Goal: Information Seeking & Learning: Learn about a topic

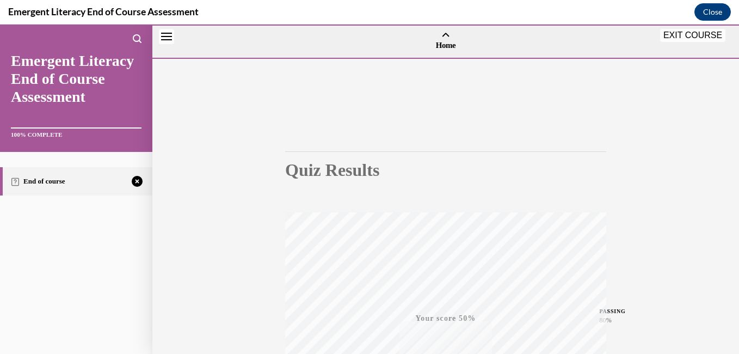
scroll to position [229, 0]
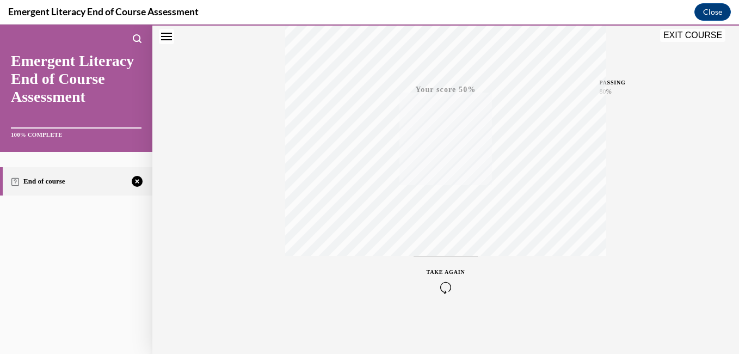
click at [442, 285] on icon "button" at bounding box center [446, 288] width 39 height 12
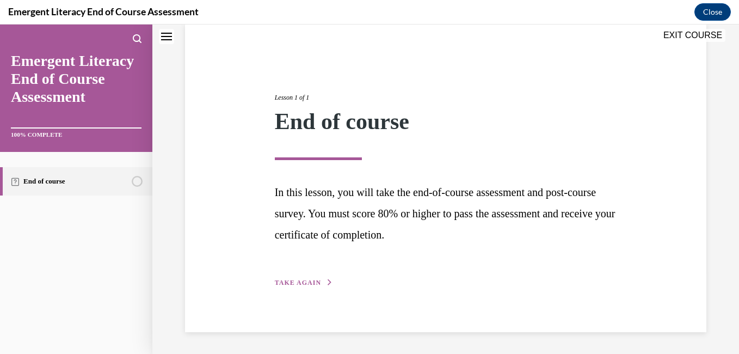
click at [304, 279] on span "TAKE AGAIN" at bounding box center [298, 283] width 46 height 8
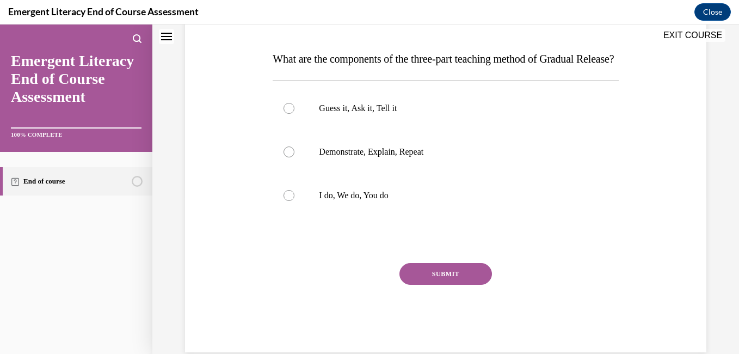
scroll to position [171, 0]
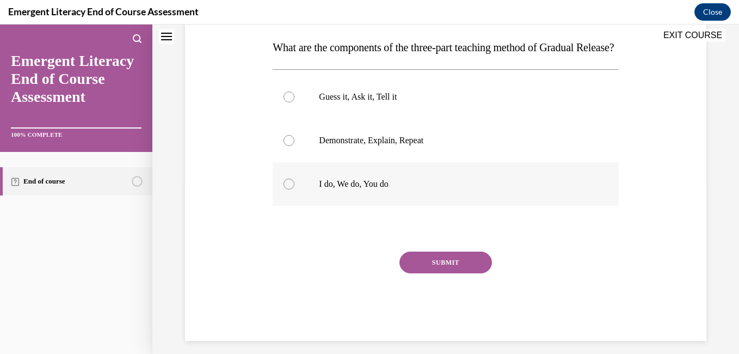
click at [287, 189] on div at bounding box center [289, 184] width 11 height 11
click at [287, 189] on input "I do, We do, You do" at bounding box center [289, 184] width 11 height 11
radio input "true"
click at [444, 273] on button "SUBMIT" at bounding box center [446, 263] width 93 height 22
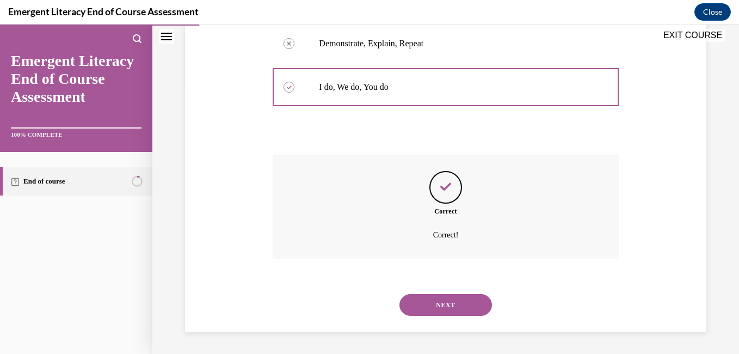
scroll to position [290, 0]
click at [442, 301] on button "NEXT" at bounding box center [446, 305] width 93 height 22
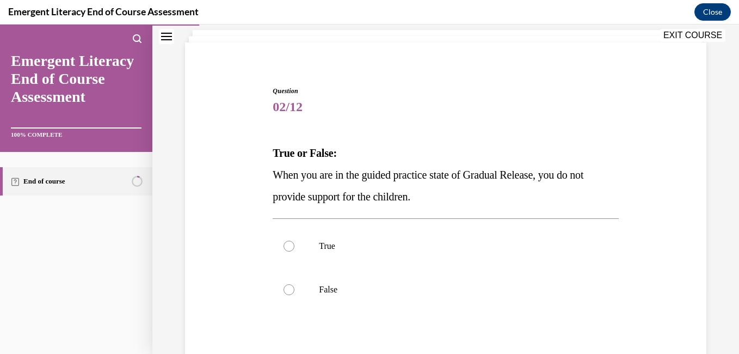
scroll to position [87, 0]
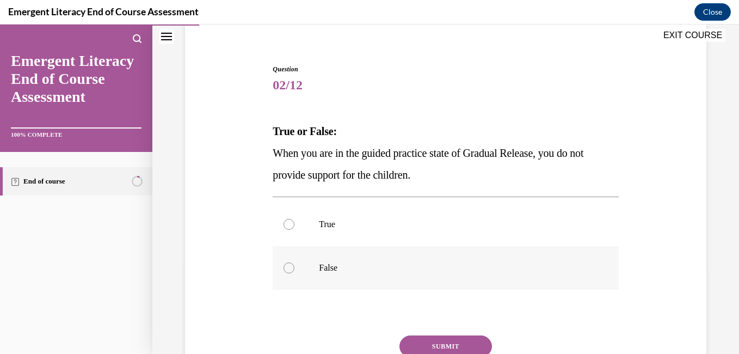
click at [286, 270] on div at bounding box center [289, 267] width 11 height 11
click at [286, 270] on input "False" at bounding box center [289, 267] width 11 height 11
radio input "true"
click at [447, 343] on button "SUBMIT" at bounding box center [446, 346] width 93 height 22
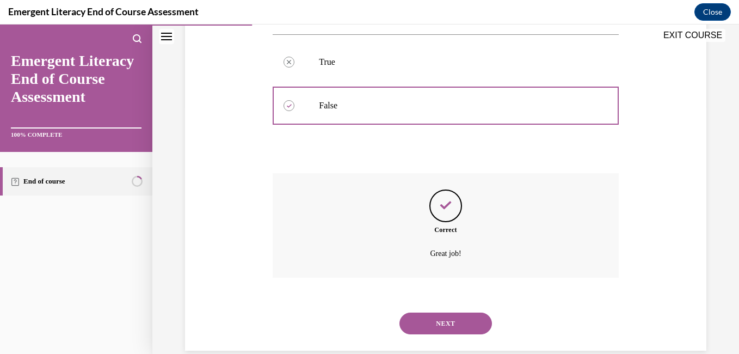
scroll to position [268, 0]
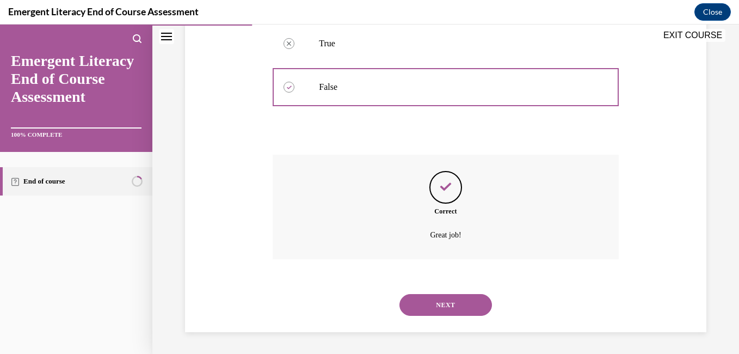
click at [452, 303] on button "NEXT" at bounding box center [446, 305] width 93 height 22
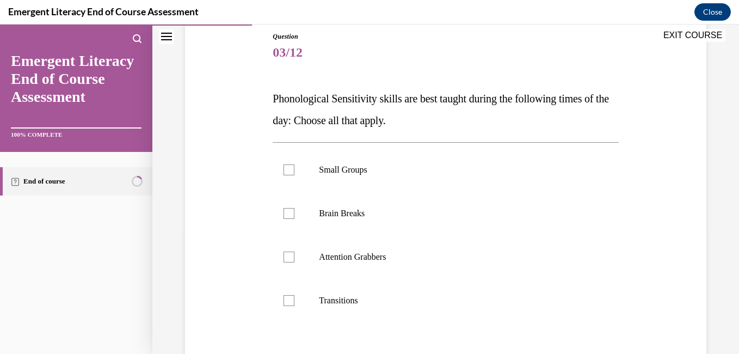
scroll to position [131, 0]
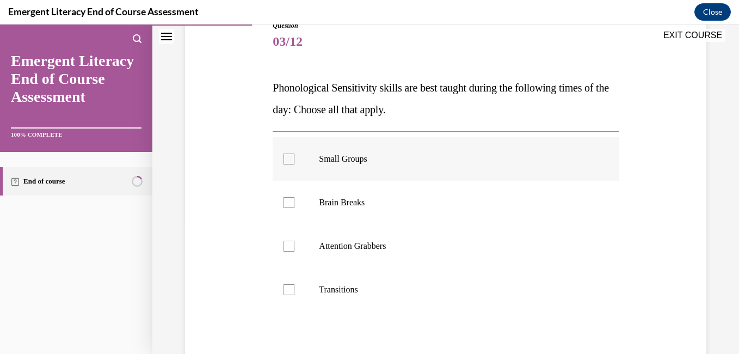
click at [293, 155] on div at bounding box center [289, 159] width 11 height 11
click at [293, 155] on input "Small Groups" at bounding box center [289, 159] width 11 height 11
checkbox input "true"
click at [290, 292] on div at bounding box center [289, 289] width 11 height 11
click at [290, 292] on input "Transitions" at bounding box center [289, 289] width 11 height 11
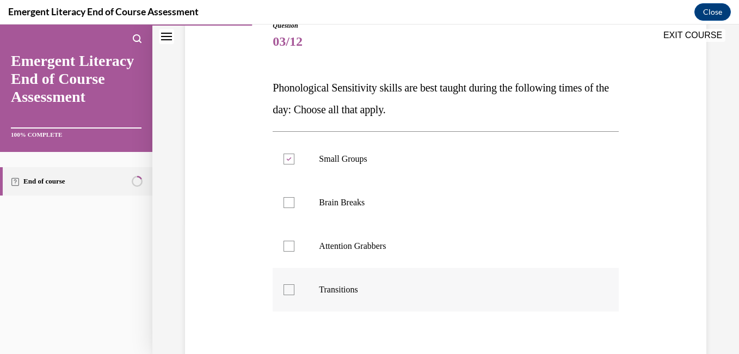
checkbox input "true"
click at [290, 200] on div at bounding box center [289, 202] width 11 height 11
click at [290, 200] on input "Brain Breaks" at bounding box center [289, 202] width 11 height 11
checkbox input "true"
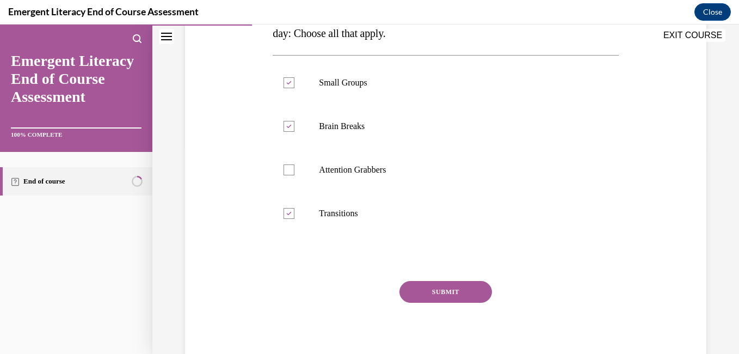
scroll to position [218, 0]
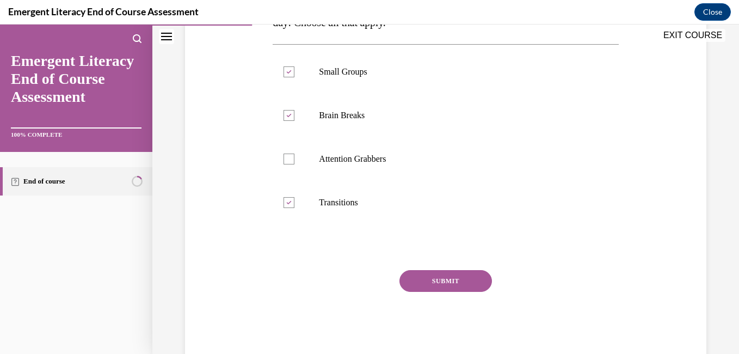
click at [443, 280] on button "SUBMIT" at bounding box center [446, 281] width 93 height 22
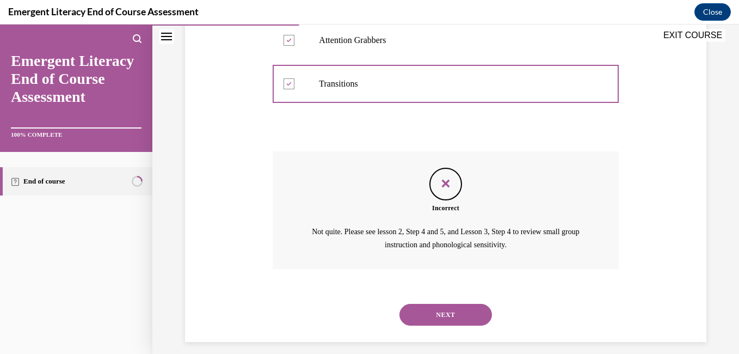
scroll to position [346, 0]
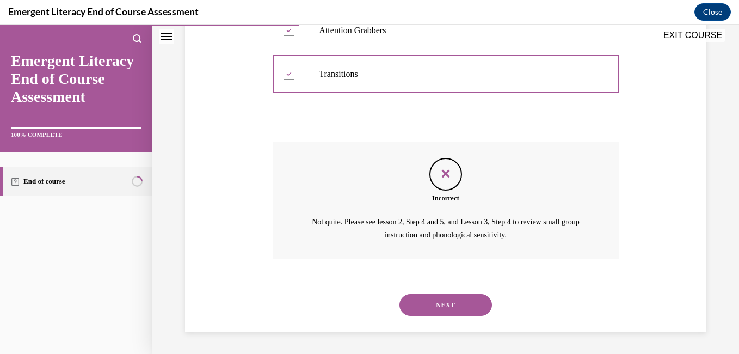
click at [442, 303] on button "NEXT" at bounding box center [446, 305] width 93 height 22
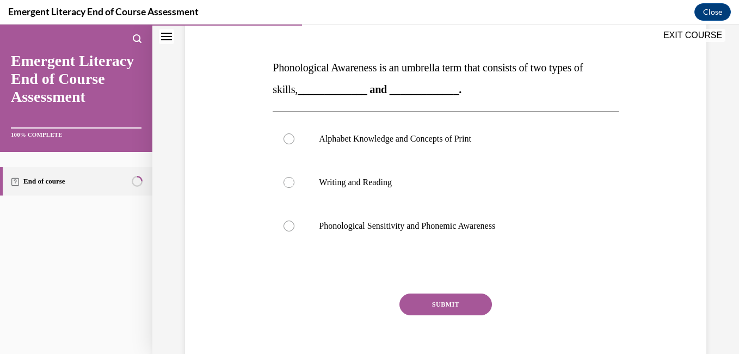
scroll to position [152, 0]
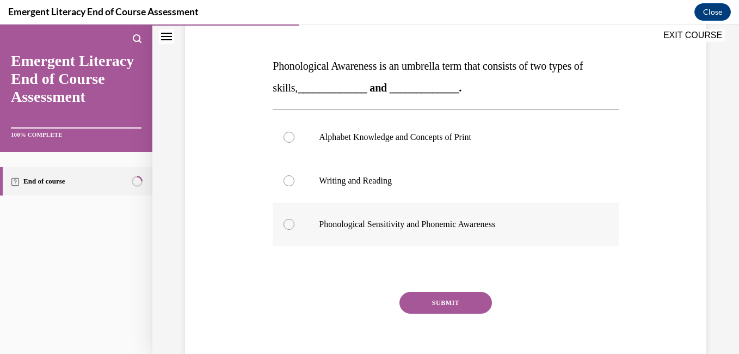
click at [289, 225] on div at bounding box center [289, 224] width 11 height 11
click at [289, 225] on input "Phonological Sensitivity and Phonemic Awareness" at bounding box center [289, 224] width 11 height 11
radio input "true"
click at [443, 300] on button "SUBMIT" at bounding box center [446, 303] width 93 height 22
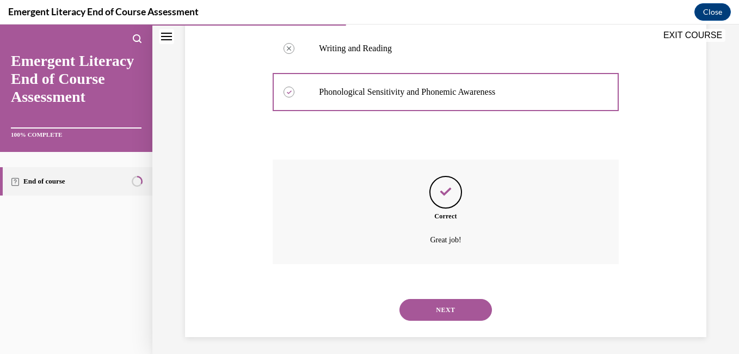
scroll to position [290, 0]
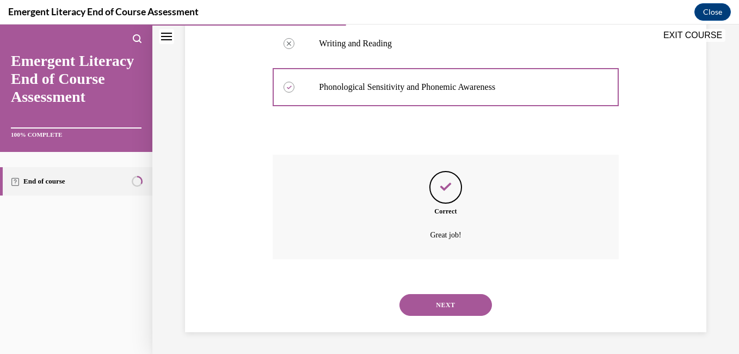
click at [441, 308] on button "NEXT" at bounding box center [446, 305] width 93 height 22
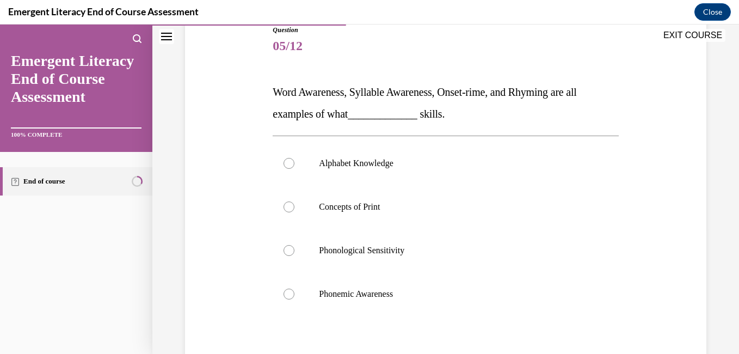
scroll to position [131, 0]
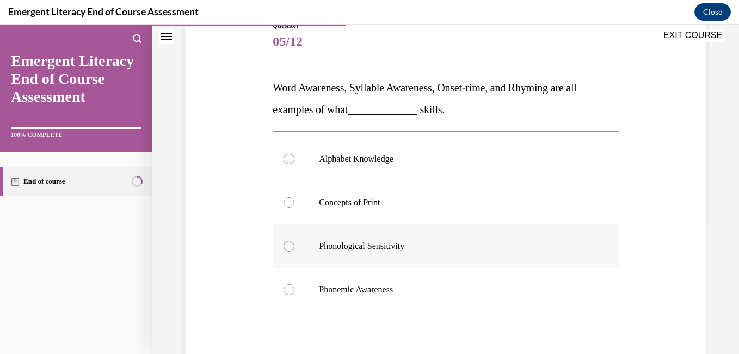
click at [287, 247] on div at bounding box center [289, 246] width 11 height 11
click at [287, 247] on input "Phonological Sensitivity" at bounding box center [289, 246] width 11 height 11
radio input "true"
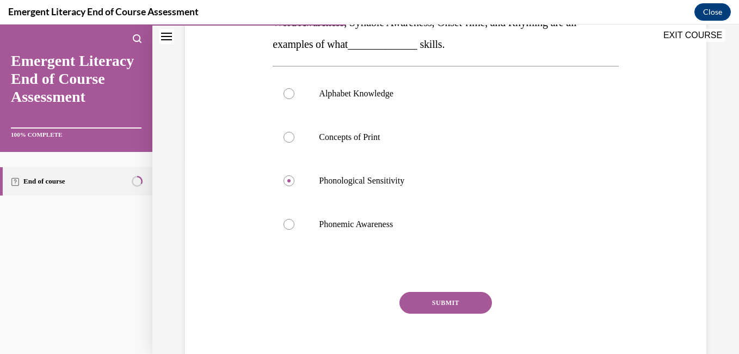
scroll to position [218, 0]
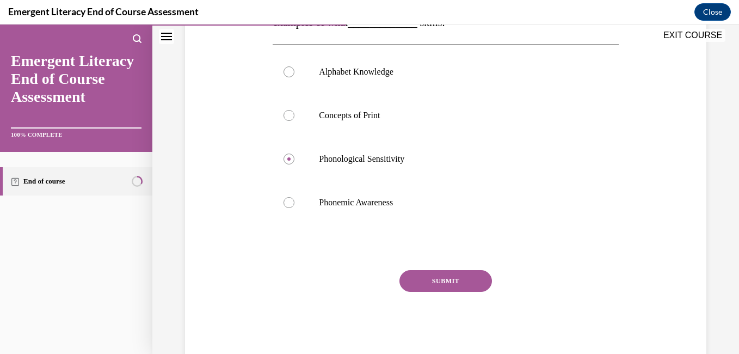
click at [445, 280] on button "SUBMIT" at bounding box center [446, 281] width 93 height 22
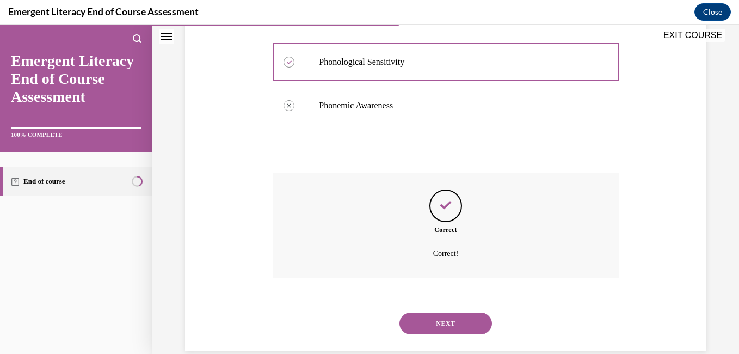
scroll to position [333, 0]
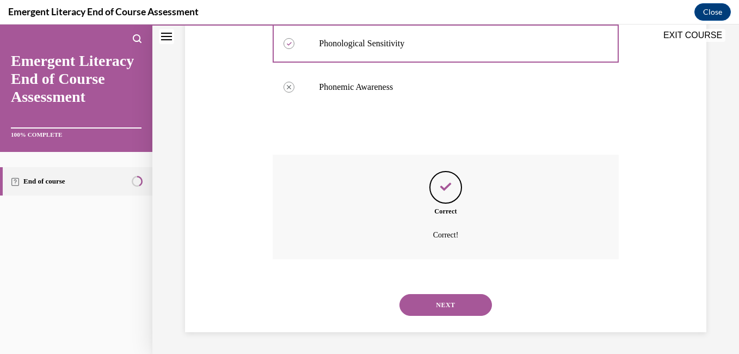
click at [444, 304] on button "NEXT" at bounding box center [446, 305] width 93 height 22
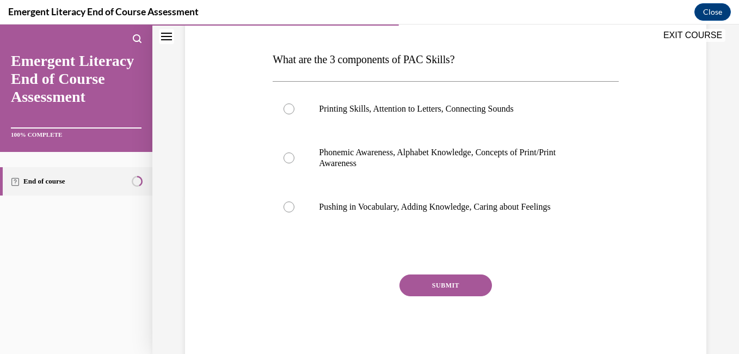
scroll to position [174, 0]
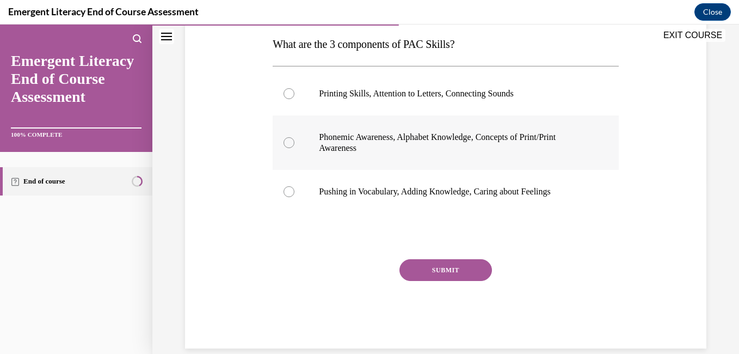
click at [290, 143] on div at bounding box center [289, 142] width 11 height 11
click at [290, 143] on input "Phonemic Awareness, Alphabet Knowledge, Concepts of Print/Print Awareness" at bounding box center [289, 142] width 11 height 11
radio input "true"
click at [441, 268] on button "SUBMIT" at bounding box center [446, 270] width 93 height 22
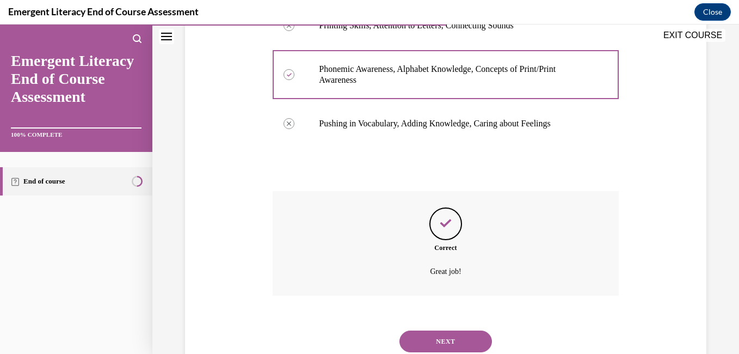
scroll to position [279, 0]
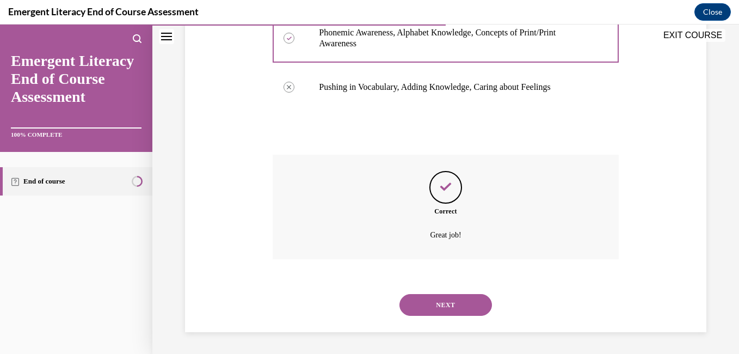
click at [443, 304] on button "NEXT" at bounding box center [446, 305] width 93 height 22
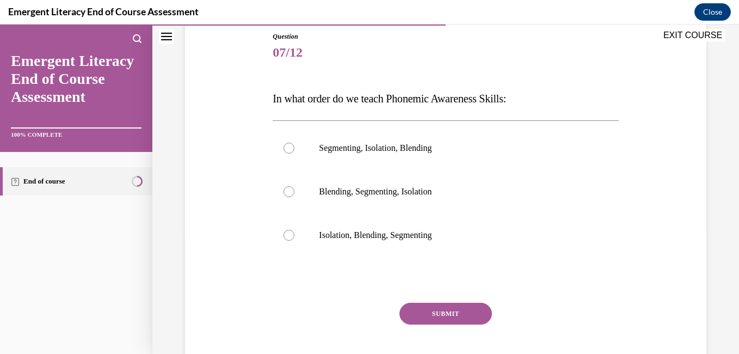
scroll to position [131, 0]
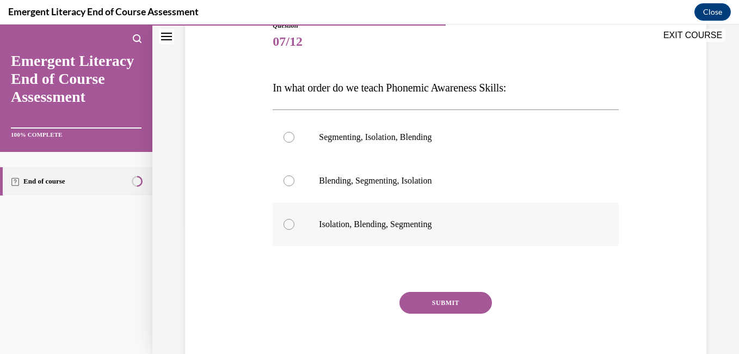
click at [290, 225] on div at bounding box center [289, 224] width 11 height 11
click at [290, 225] on input "Isolation, Blending, Segmenting" at bounding box center [289, 224] width 11 height 11
radio input "true"
click at [448, 307] on button "SUBMIT" at bounding box center [446, 303] width 93 height 22
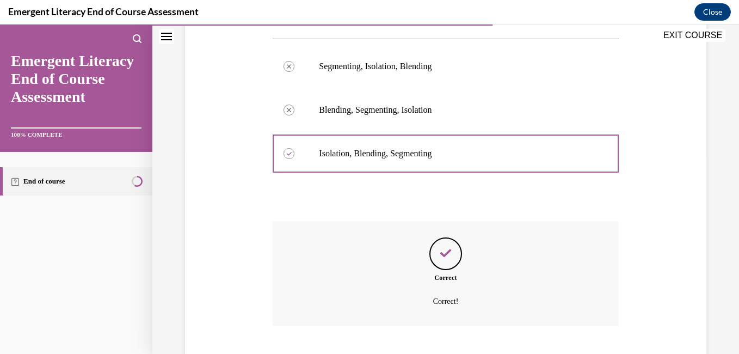
scroll to position [268, 0]
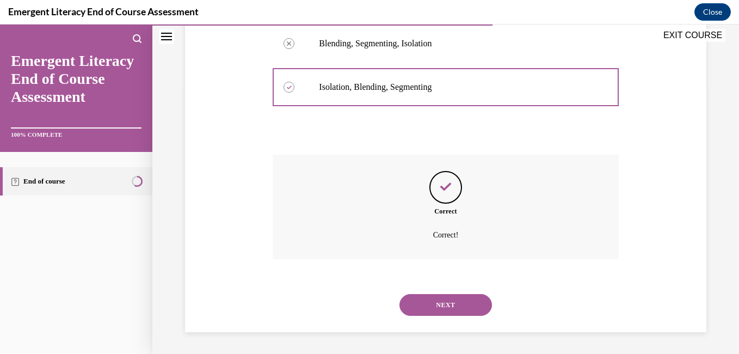
click at [448, 307] on button "NEXT" at bounding box center [446, 305] width 93 height 22
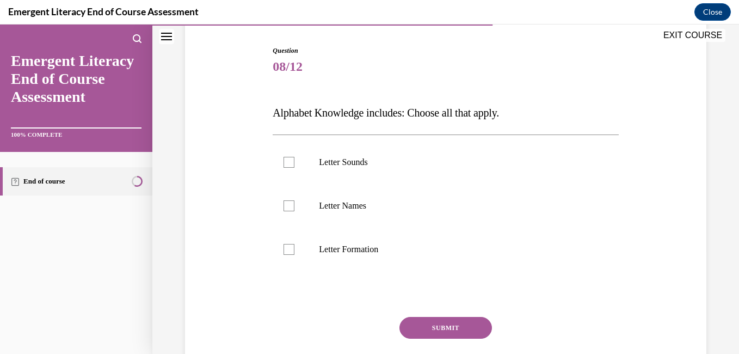
scroll to position [109, 0]
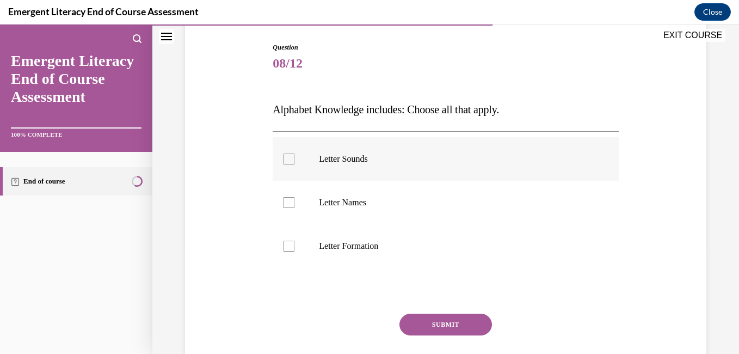
click at [288, 157] on div at bounding box center [289, 159] width 11 height 11
click at [288, 157] on input "Letter Sounds" at bounding box center [289, 159] width 11 height 11
checkbox input "true"
click at [288, 204] on div at bounding box center [289, 202] width 11 height 11
click at [288, 204] on input "Letter Names" at bounding box center [289, 202] width 11 height 11
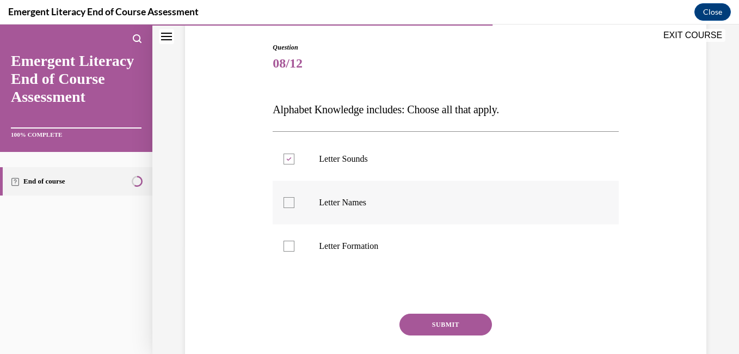
checkbox input "true"
click at [289, 248] on div at bounding box center [289, 246] width 11 height 11
click at [289, 248] on input "Letter Formation" at bounding box center [289, 246] width 11 height 11
checkbox input "true"
click at [444, 325] on button "SUBMIT" at bounding box center [446, 325] width 93 height 22
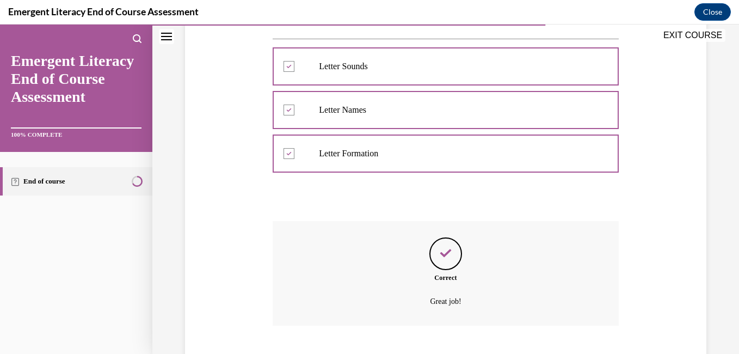
scroll to position [268, 0]
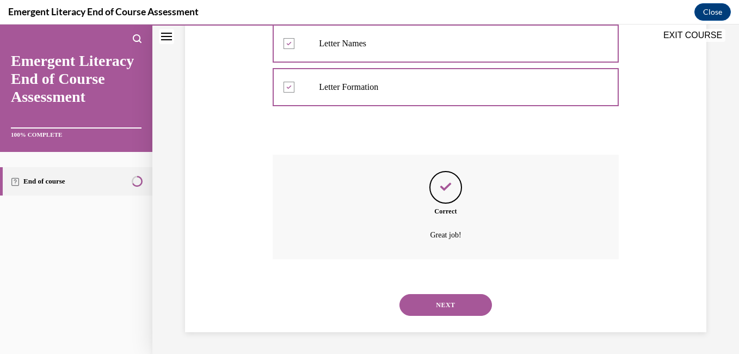
click at [440, 307] on button "NEXT" at bounding box center [446, 305] width 93 height 22
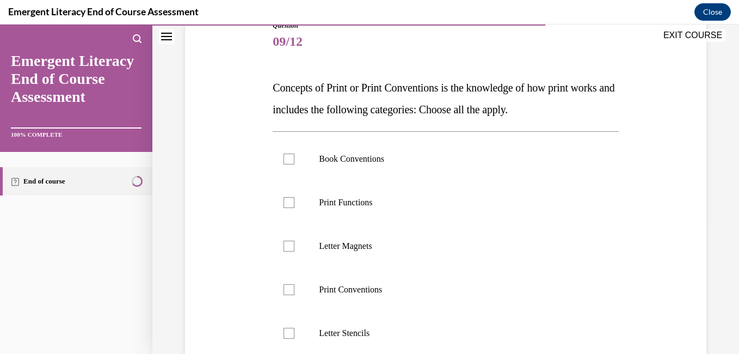
scroll to position [152, 0]
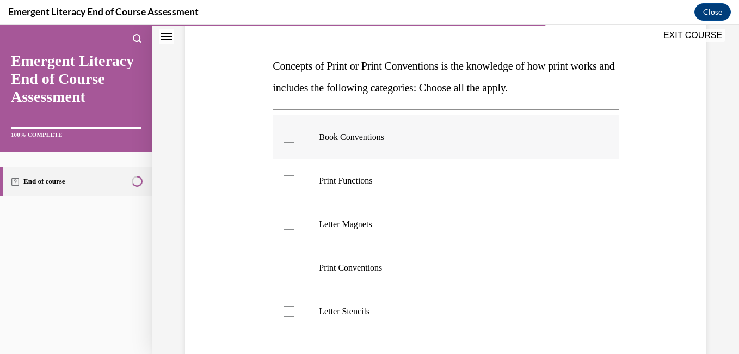
click at [290, 139] on div at bounding box center [289, 137] width 11 height 11
click at [290, 139] on input "Book Conventions" at bounding box center [289, 137] width 11 height 11
checkbox input "true"
click at [286, 182] on div at bounding box center [289, 180] width 11 height 11
click at [286, 182] on input "Print Functions" at bounding box center [289, 180] width 11 height 11
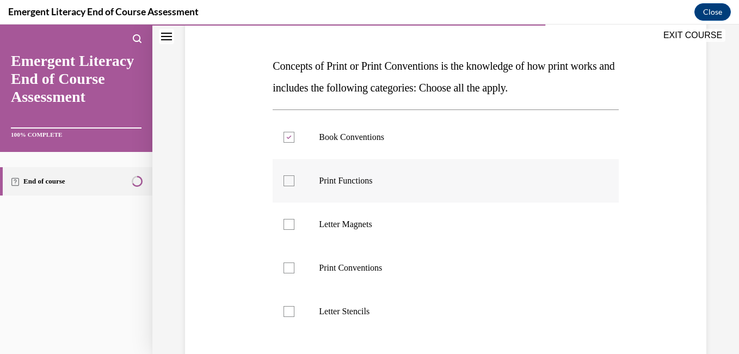
checkbox input "true"
click at [289, 270] on div at bounding box center [289, 267] width 11 height 11
click at [289, 270] on input "Print Conventions" at bounding box center [289, 267] width 11 height 11
checkbox input "true"
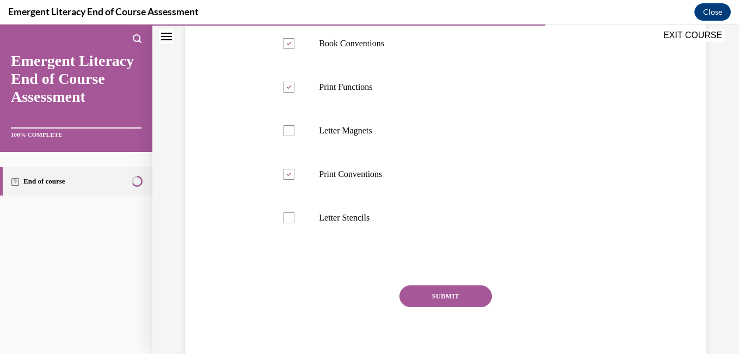
scroll to position [247, 0]
click at [440, 292] on button "SUBMIT" at bounding box center [446, 296] width 93 height 22
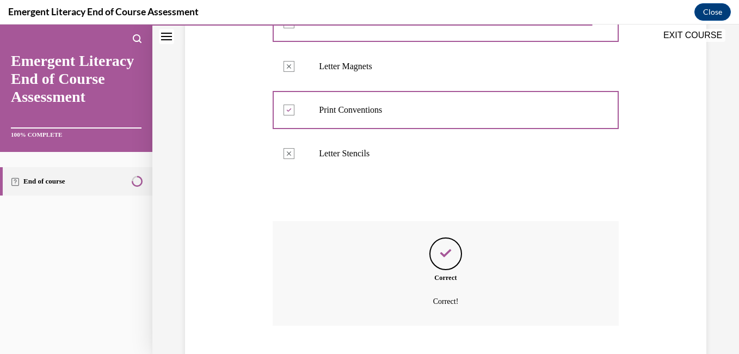
scroll to position [377, 0]
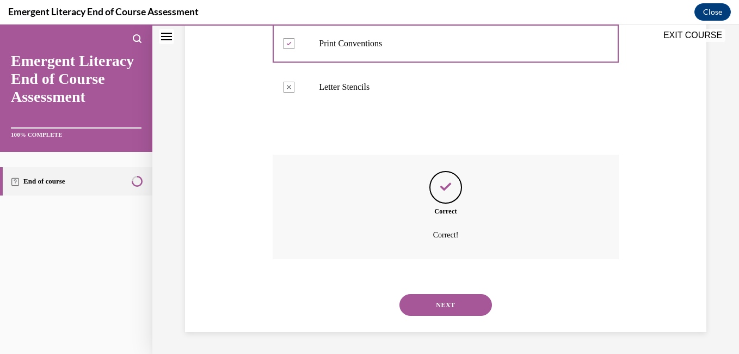
click at [437, 306] on button "NEXT" at bounding box center [446, 305] width 93 height 22
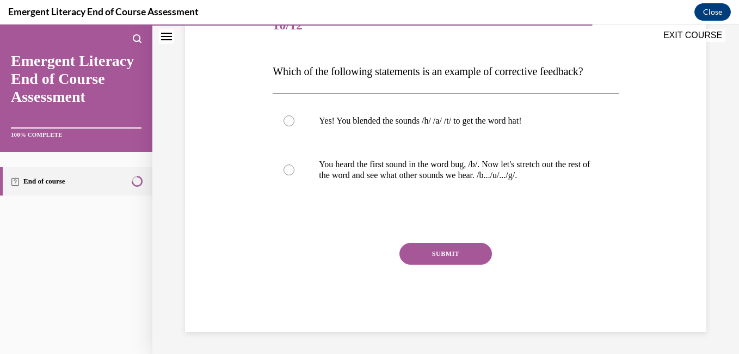
scroll to position [121, 0]
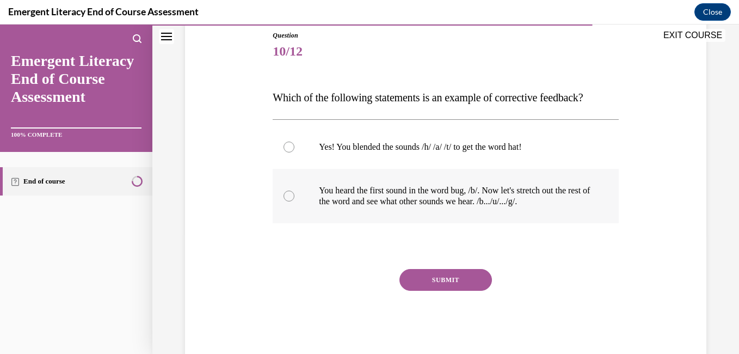
click at [288, 195] on div at bounding box center [289, 196] width 11 height 11
click at [288, 195] on input "You heard the first sound in the word bug, /b/. Now let's stretch out the rest …" at bounding box center [289, 196] width 11 height 11
radio input "true"
click at [439, 281] on button "SUBMIT" at bounding box center [446, 280] width 93 height 22
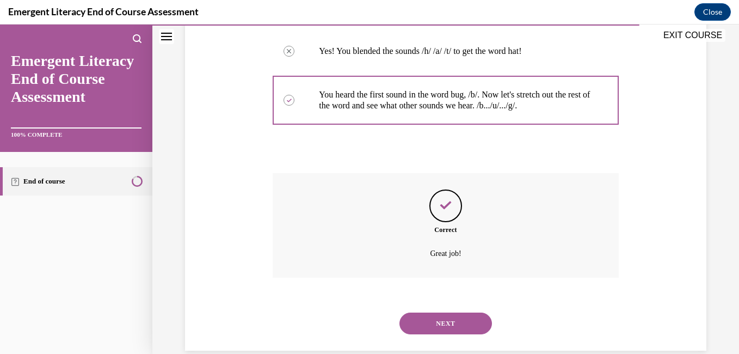
scroll to position [235, 0]
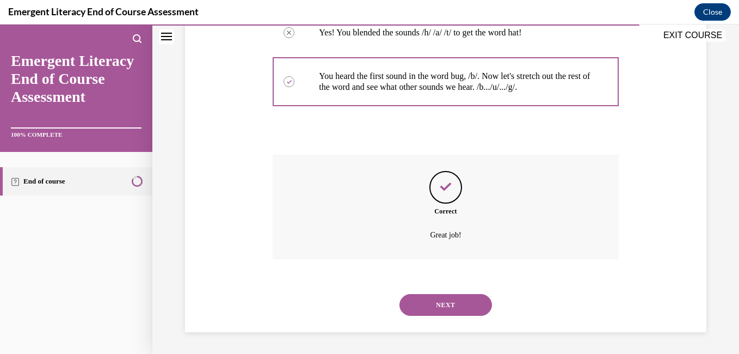
click at [437, 304] on button "NEXT" at bounding box center [446, 305] width 93 height 22
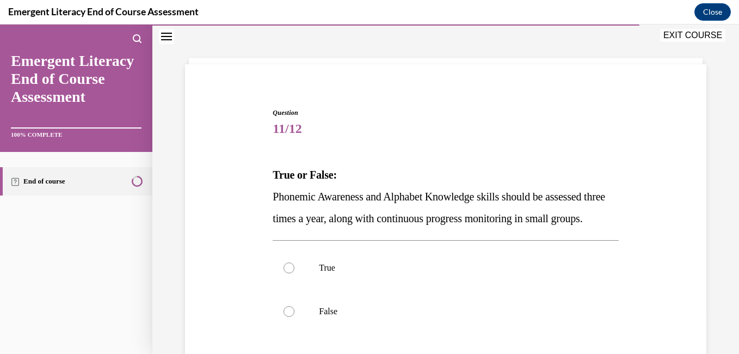
scroll to position [65, 0]
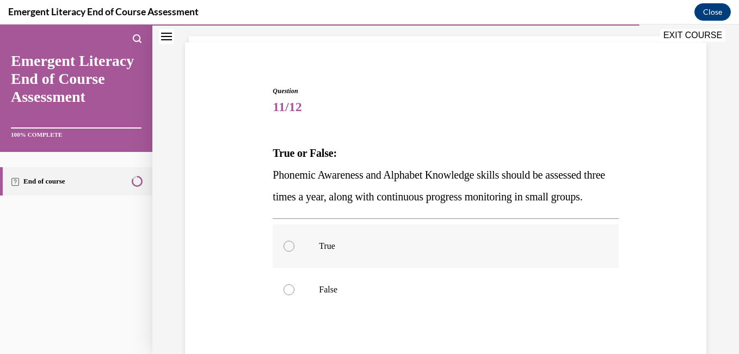
click at [290, 252] on div at bounding box center [289, 246] width 11 height 11
click at [290, 252] on input "True" at bounding box center [289, 246] width 11 height 11
radio input "true"
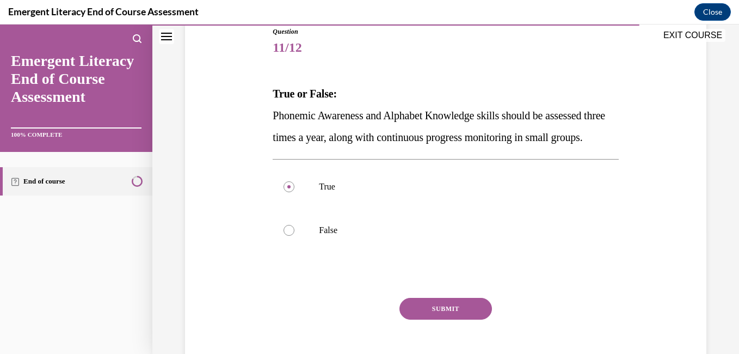
scroll to position [152, 0]
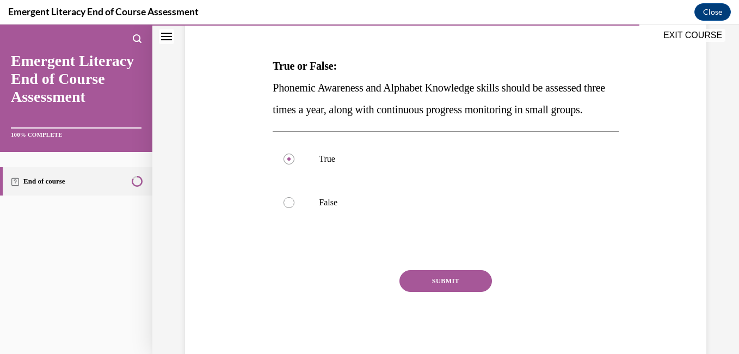
click at [447, 292] on button "SUBMIT" at bounding box center [446, 281] width 93 height 22
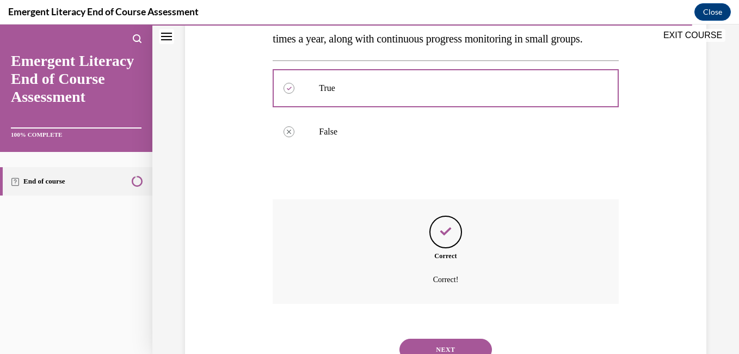
scroll to position [290, 0]
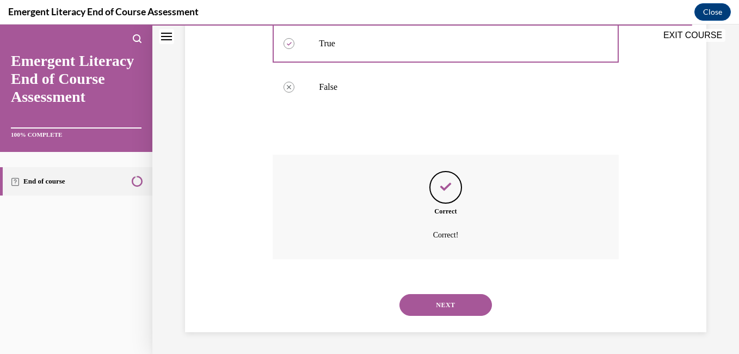
click at [447, 305] on button "NEXT" at bounding box center [446, 305] width 93 height 22
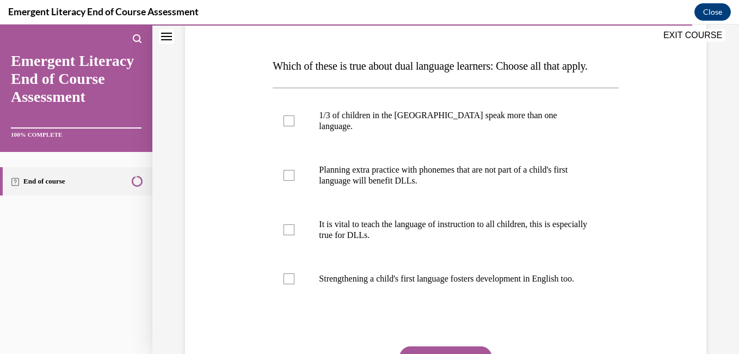
scroll to position [174, 0]
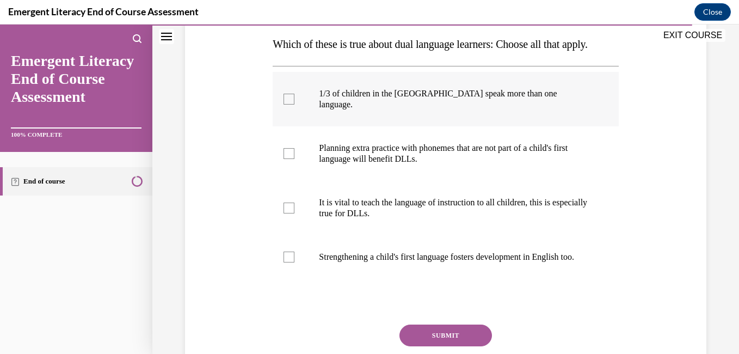
click at [288, 105] on div at bounding box center [289, 99] width 11 height 11
click at [288, 105] on input "1/3 of children in the [GEOGRAPHIC_DATA] speak more than one language." at bounding box center [289, 99] width 11 height 11
checkbox input "true"
click at [286, 159] on div at bounding box center [289, 153] width 11 height 11
click at [286, 159] on input "Planning extra practice with phonemes that are not part of a child's first lang…" at bounding box center [289, 153] width 11 height 11
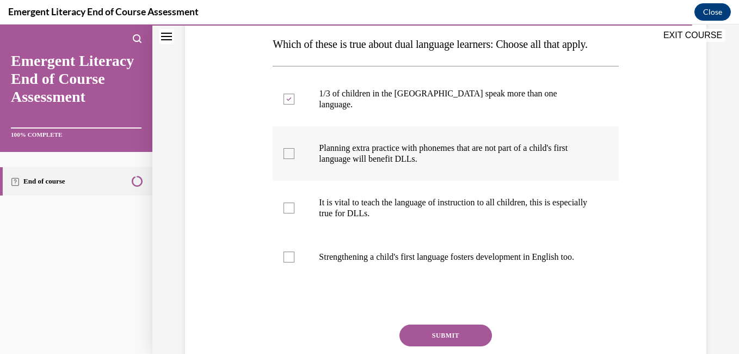
checkbox input "true"
click at [288, 213] on div at bounding box center [289, 208] width 11 height 11
click at [288, 213] on input "It is vital to teach the language of instruction to all children, this is espec…" at bounding box center [289, 208] width 11 height 11
checkbox input "true"
click at [288, 262] on div at bounding box center [289, 257] width 11 height 11
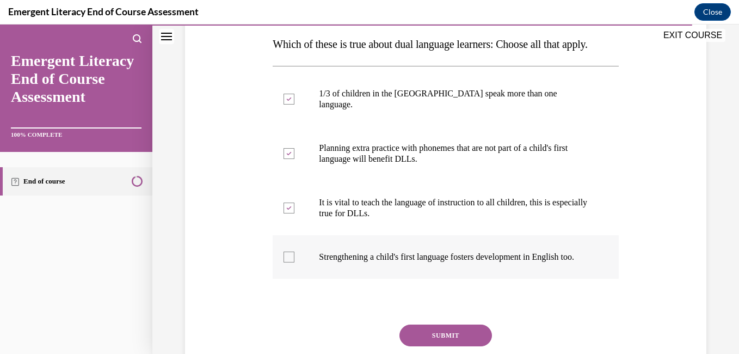
click at [288, 262] on input "Strengthening a child's first language fosters development in English too." at bounding box center [289, 257] width 11 height 11
checkbox input "true"
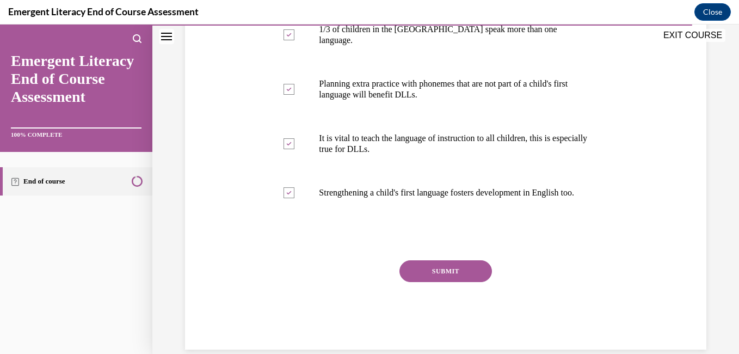
scroll to position [240, 0]
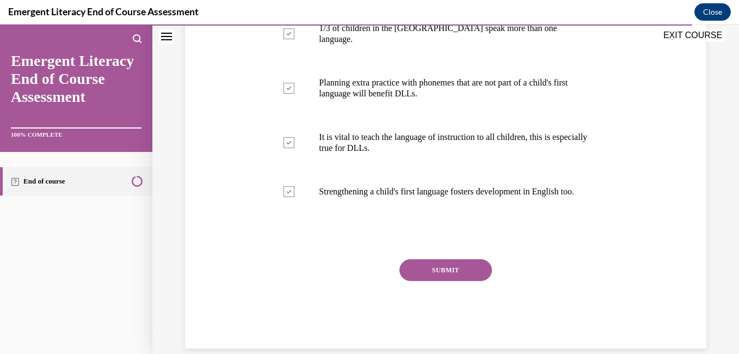
click at [446, 281] on button "SUBMIT" at bounding box center [446, 270] width 93 height 22
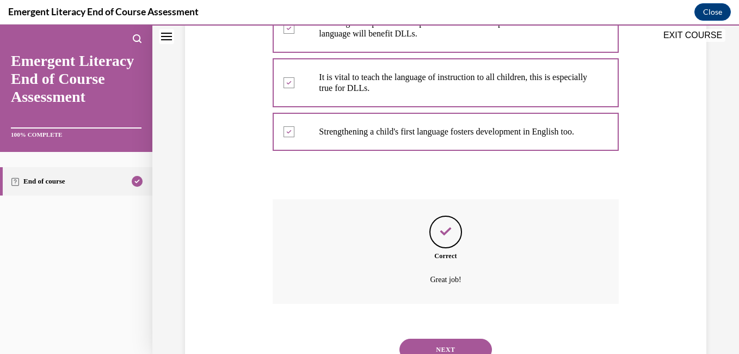
scroll to position [366, 0]
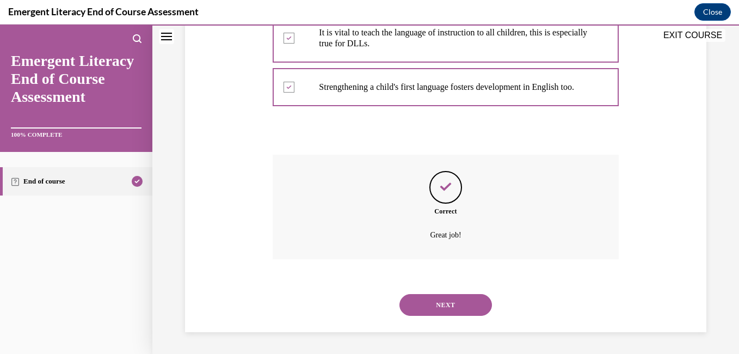
click at [445, 304] on button "NEXT" at bounding box center [446, 305] width 93 height 22
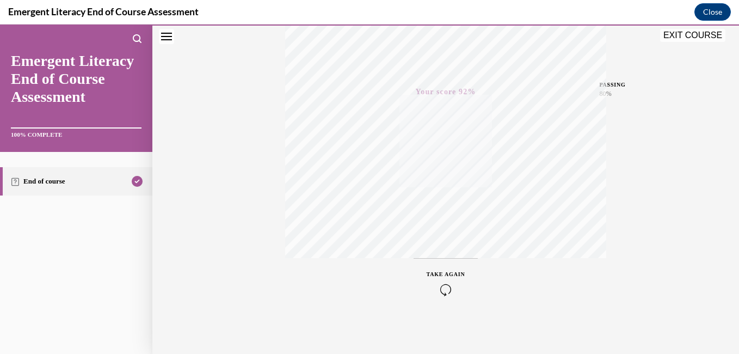
scroll to position [229, 0]
click at [690, 35] on button "EXIT COURSE" at bounding box center [693, 35] width 65 height 13
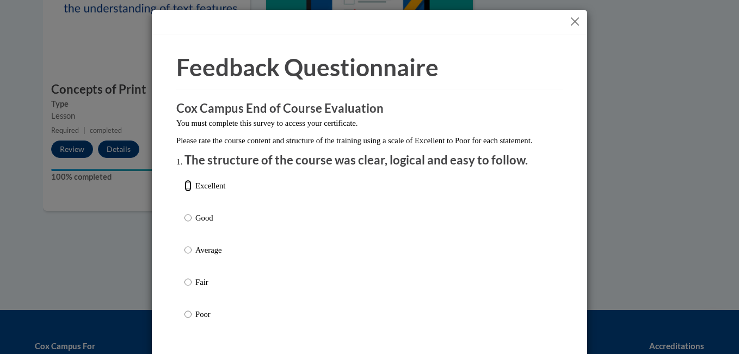
click at [185, 192] on input "Excellent" at bounding box center [188, 186] width 7 height 12
radio input "true"
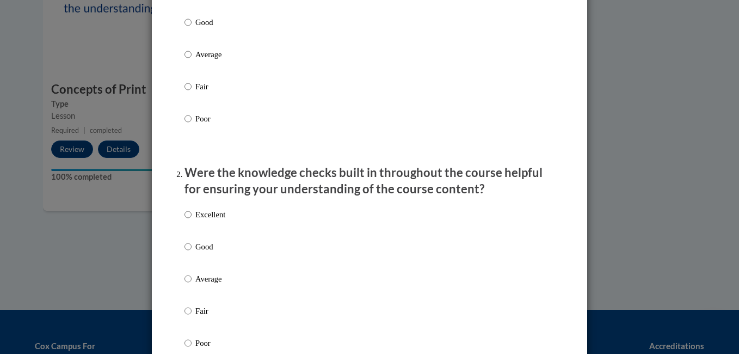
scroll to position [196, 0]
click at [186, 220] on input "Excellent" at bounding box center [188, 214] width 7 height 12
radio input "true"
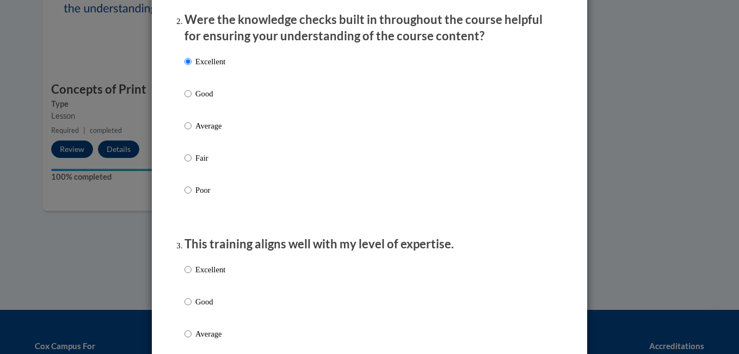
scroll to position [370, 0]
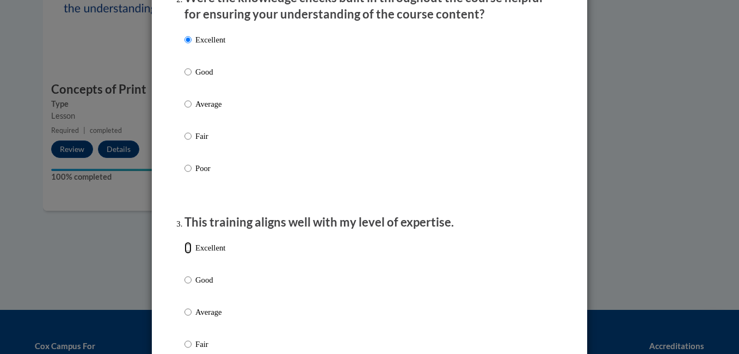
click at [186, 254] on input "Excellent" at bounding box center [188, 248] width 7 height 12
radio input "true"
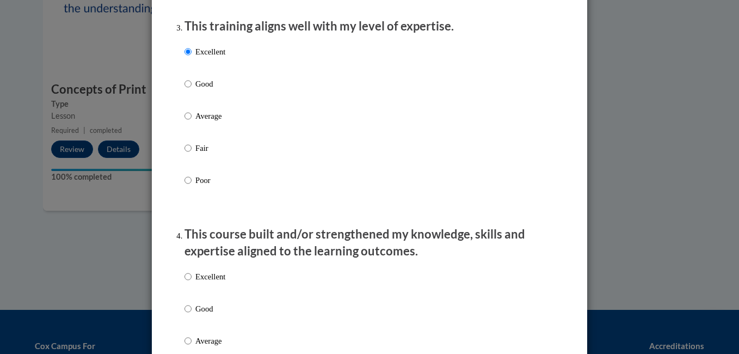
scroll to position [588, 0]
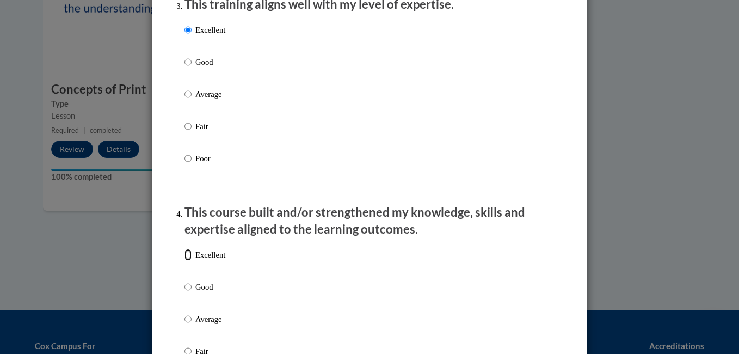
click at [185, 261] on input "Excellent" at bounding box center [188, 255] width 7 height 12
radio input "true"
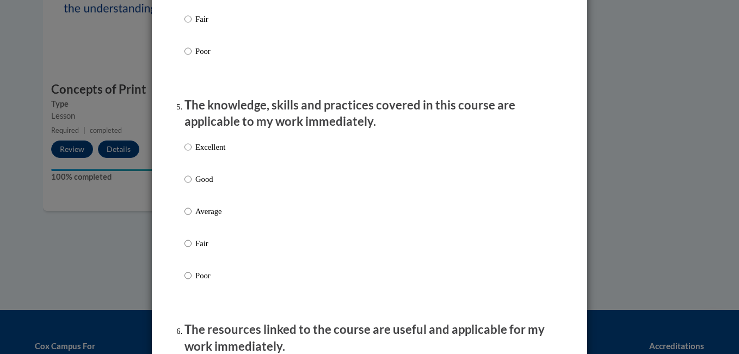
scroll to position [922, 0]
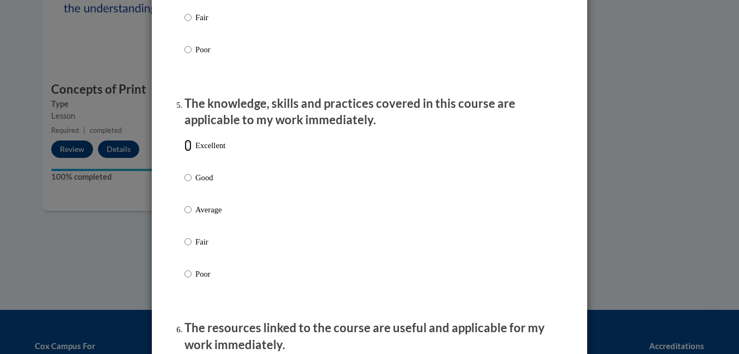
click at [185, 151] on input "Excellent" at bounding box center [188, 145] width 7 height 12
radio input "true"
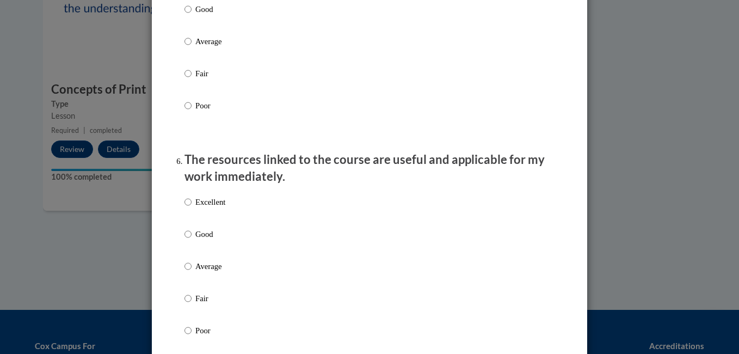
scroll to position [1096, 0]
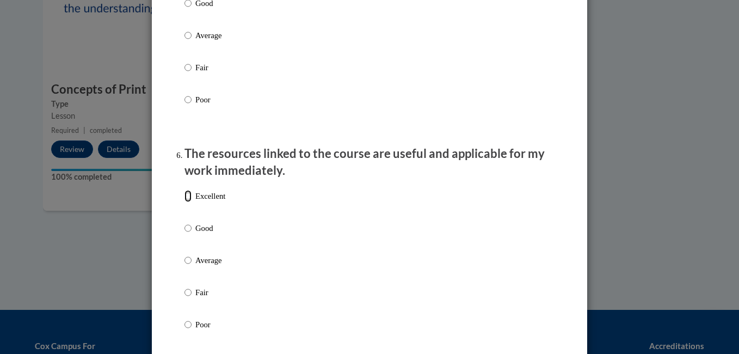
click at [185, 202] on input "Excellent" at bounding box center [188, 196] width 7 height 12
radio input "true"
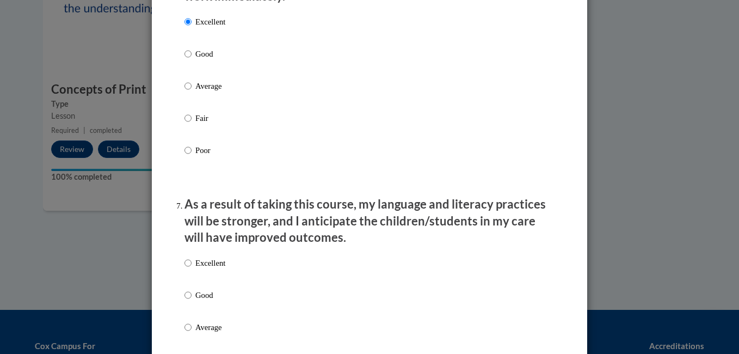
scroll to position [1292, 0]
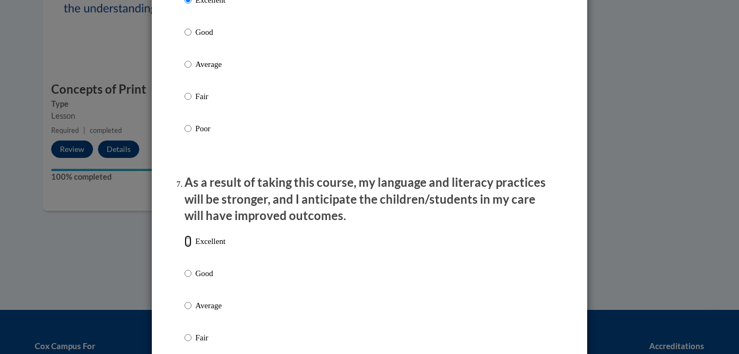
click at [186, 247] on input "Excellent" at bounding box center [188, 241] width 7 height 12
radio input "true"
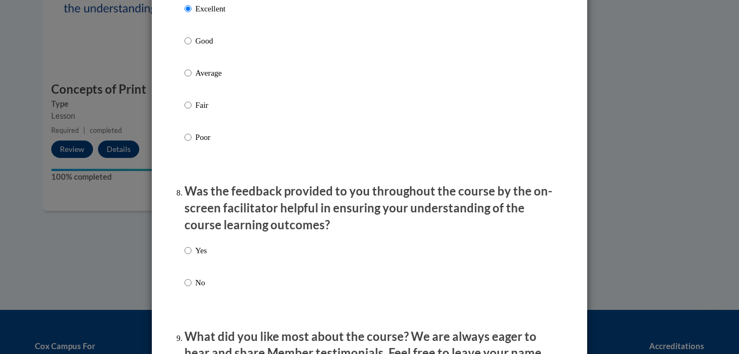
scroll to position [1532, 0]
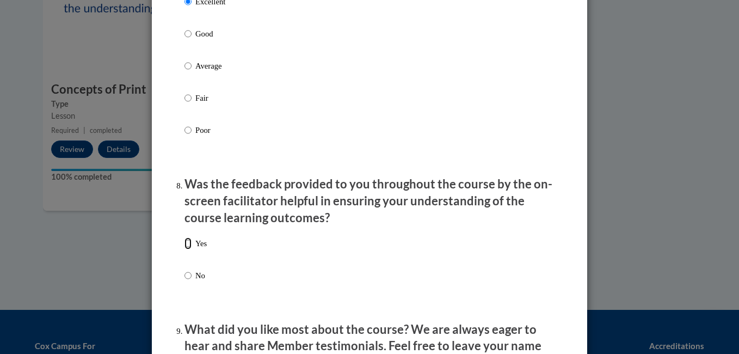
click at [185, 249] on input "Yes" at bounding box center [188, 243] width 7 height 12
radio input "true"
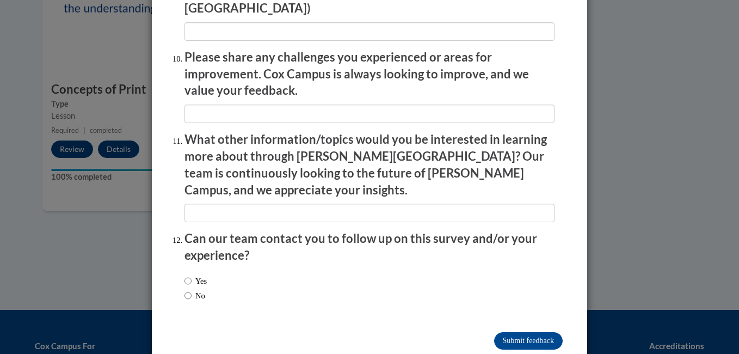
scroll to position [1909, 0]
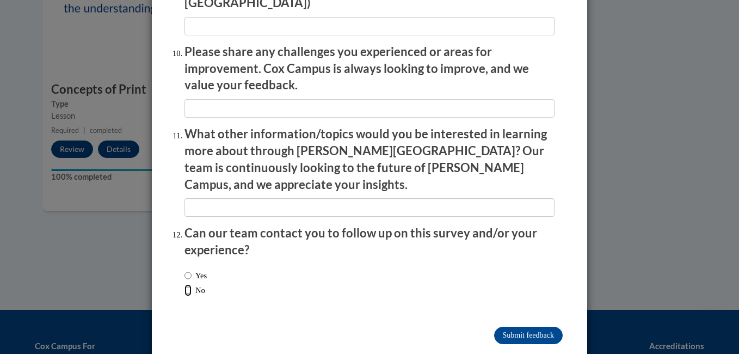
click at [186, 284] on input "No" at bounding box center [188, 290] width 7 height 12
radio input "true"
click at [525, 327] on input "Submit feedback" at bounding box center [528, 335] width 69 height 17
